Goal: Task Accomplishment & Management: Use online tool/utility

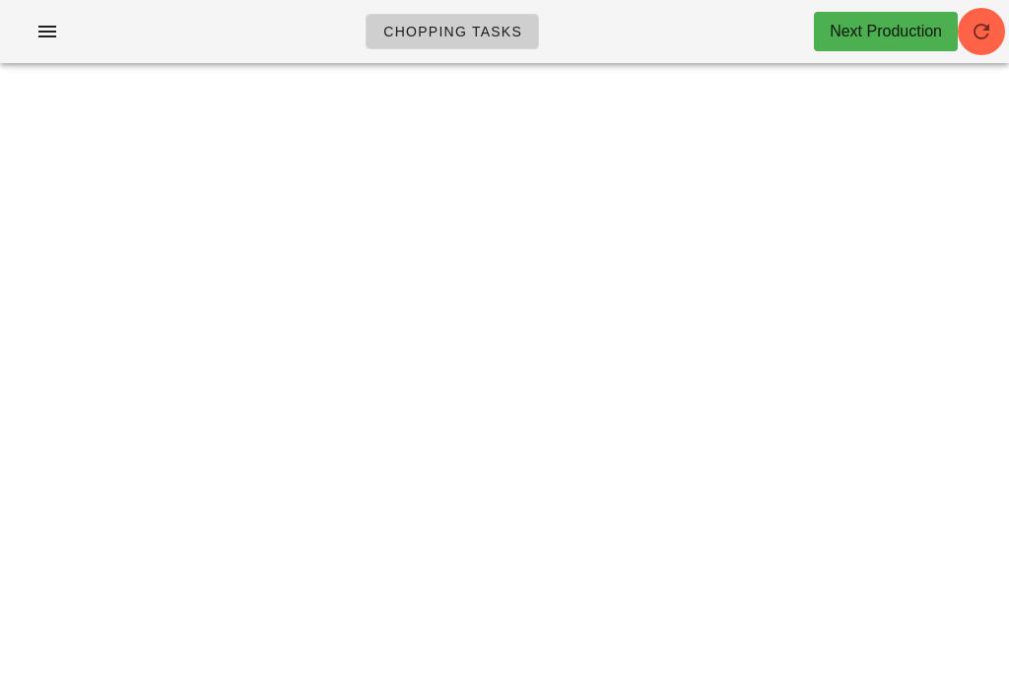
click at [996, 39] on span "button" at bounding box center [981, 32] width 47 height 24
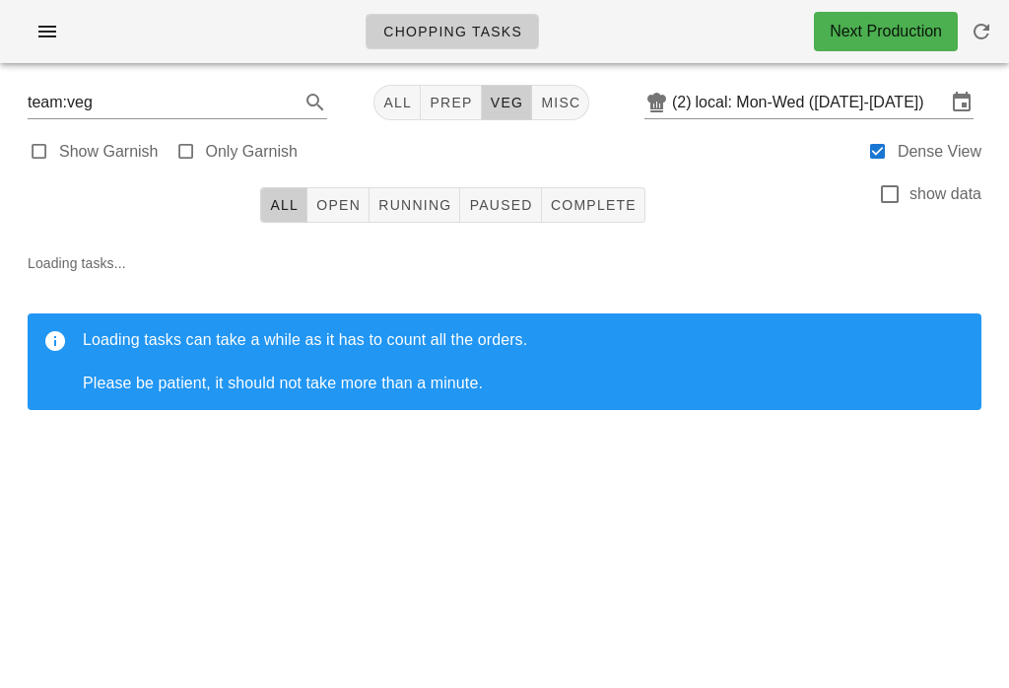
click at [442, 193] on button "Running" at bounding box center [414, 204] width 91 height 35
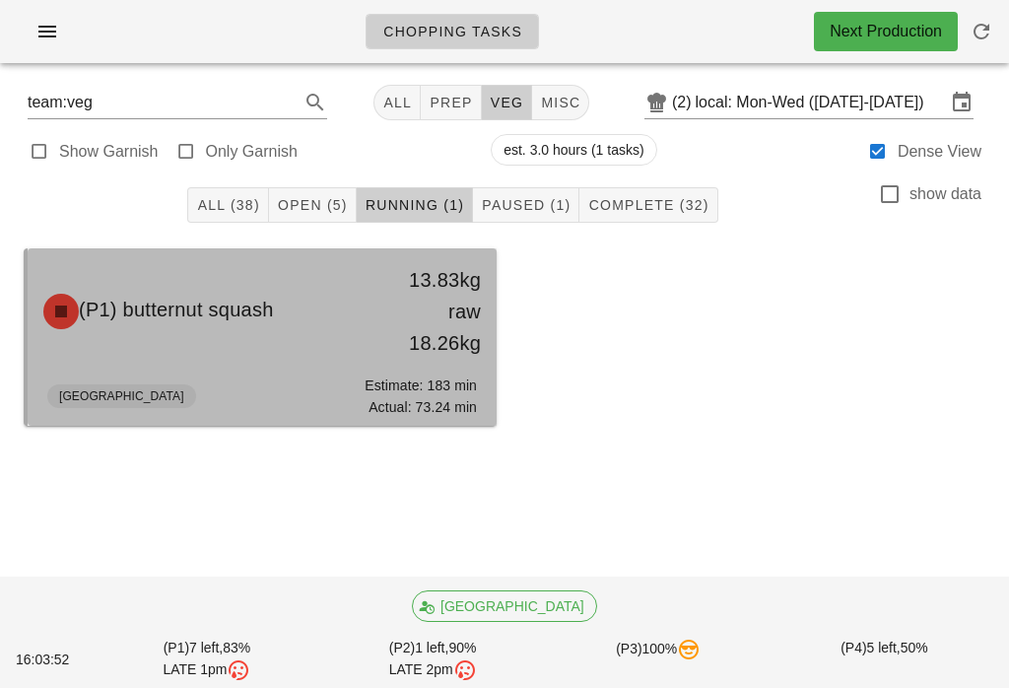
click at [434, 358] on div "13.83kg raw 18.26kg" at bounding box center [435, 311] width 92 height 95
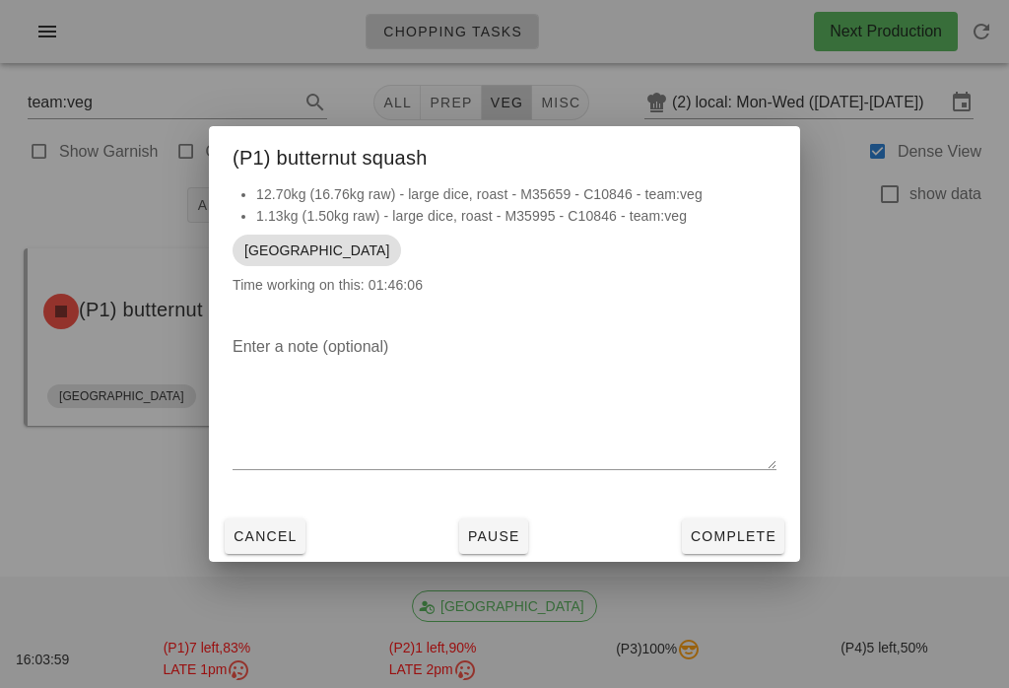
click at [288, 531] on span "Cancel" at bounding box center [265, 536] width 65 height 16
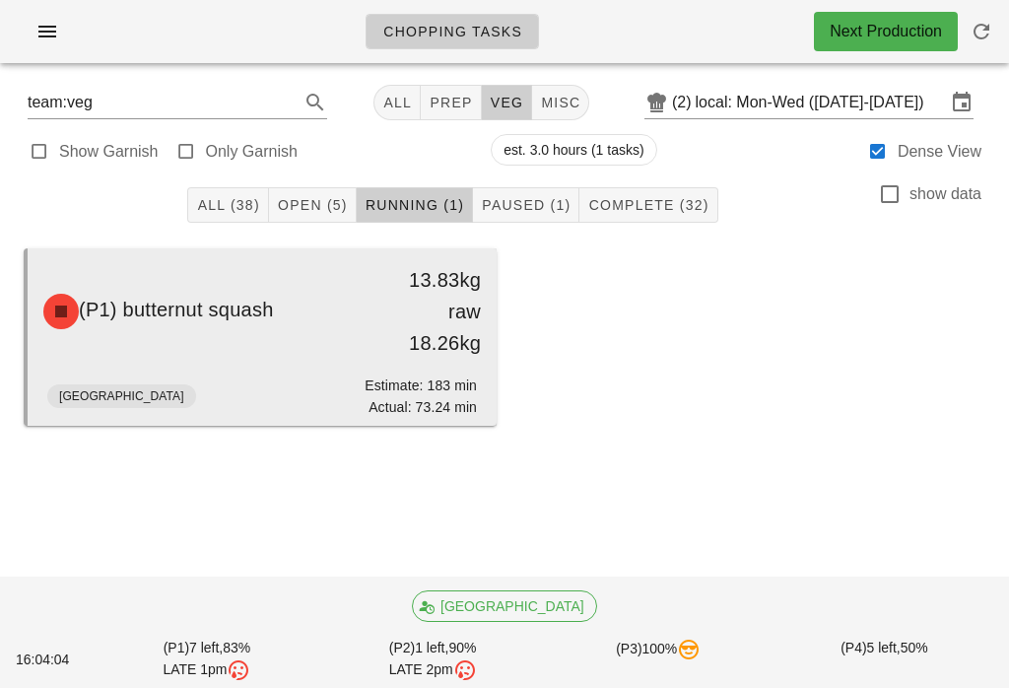
click at [435, 399] on div "Actual: 73.24 min" at bounding box center [421, 407] width 112 height 22
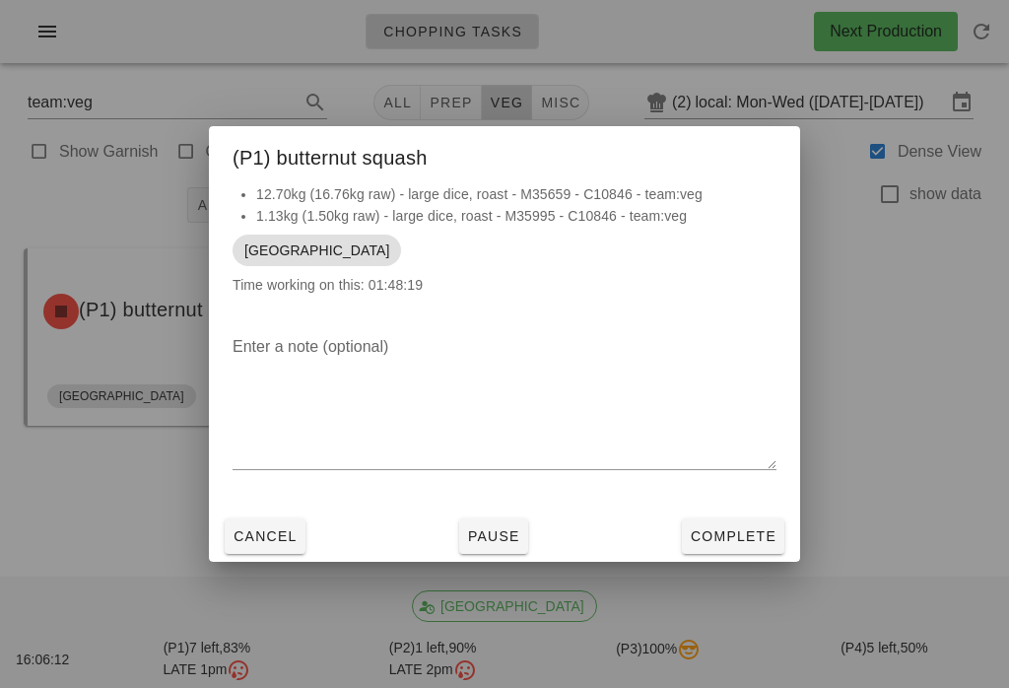
click at [747, 542] on span "Complete" at bounding box center [733, 536] width 87 height 16
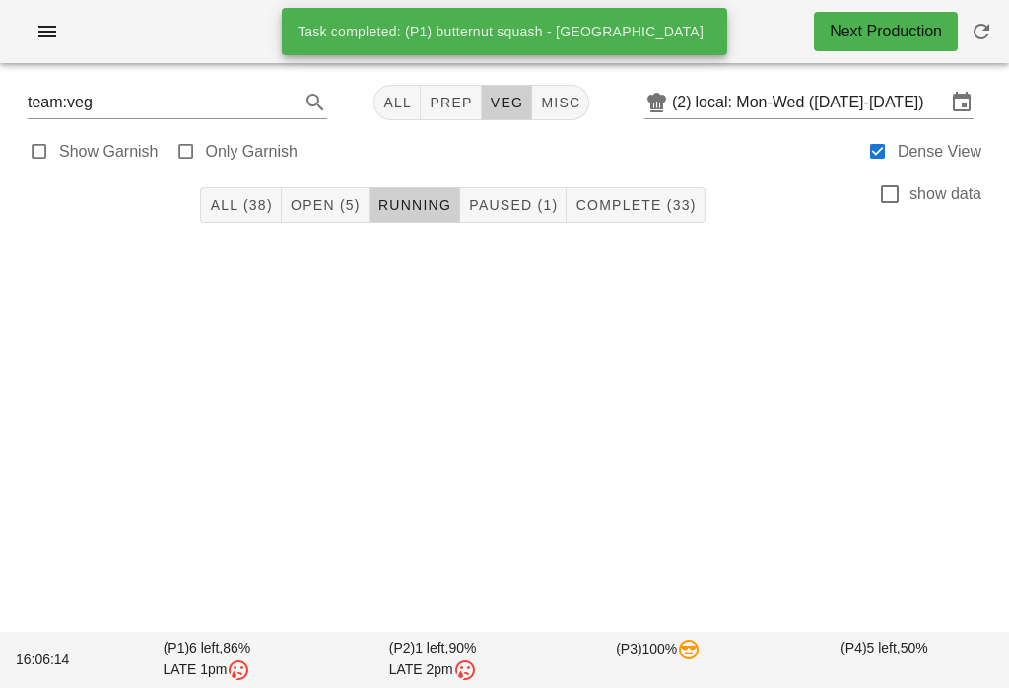
click at [541, 188] on button "Paused (1)" at bounding box center [513, 204] width 106 height 35
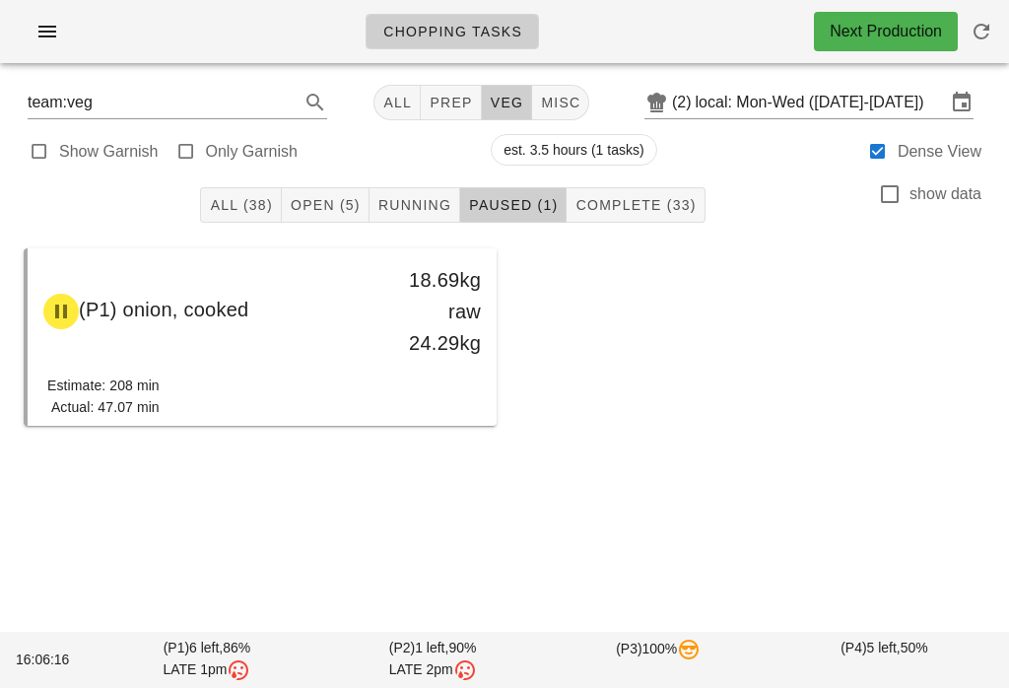
click at [354, 192] on button "Open (5)" at bounding box center [326, 204] width 88 height 35
